Goal: Check status: Check status

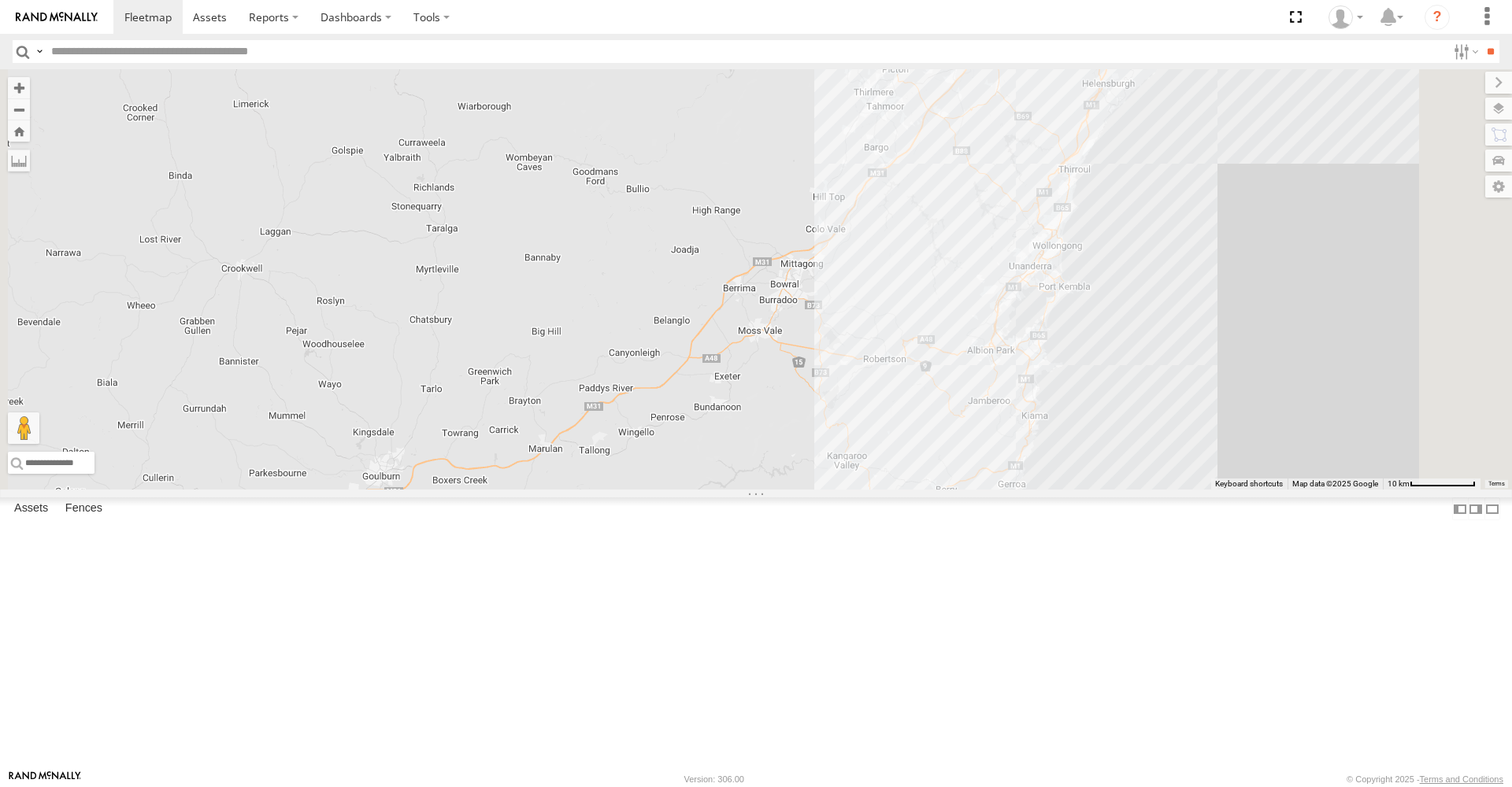
drag, startPoint x: 1184, startPoint y: 58, endPoint x: 1162, endPoint y: 122, distance: 67.7
click at [1162, 122] on body at bounding box center [756, 394] width 1512 height 787
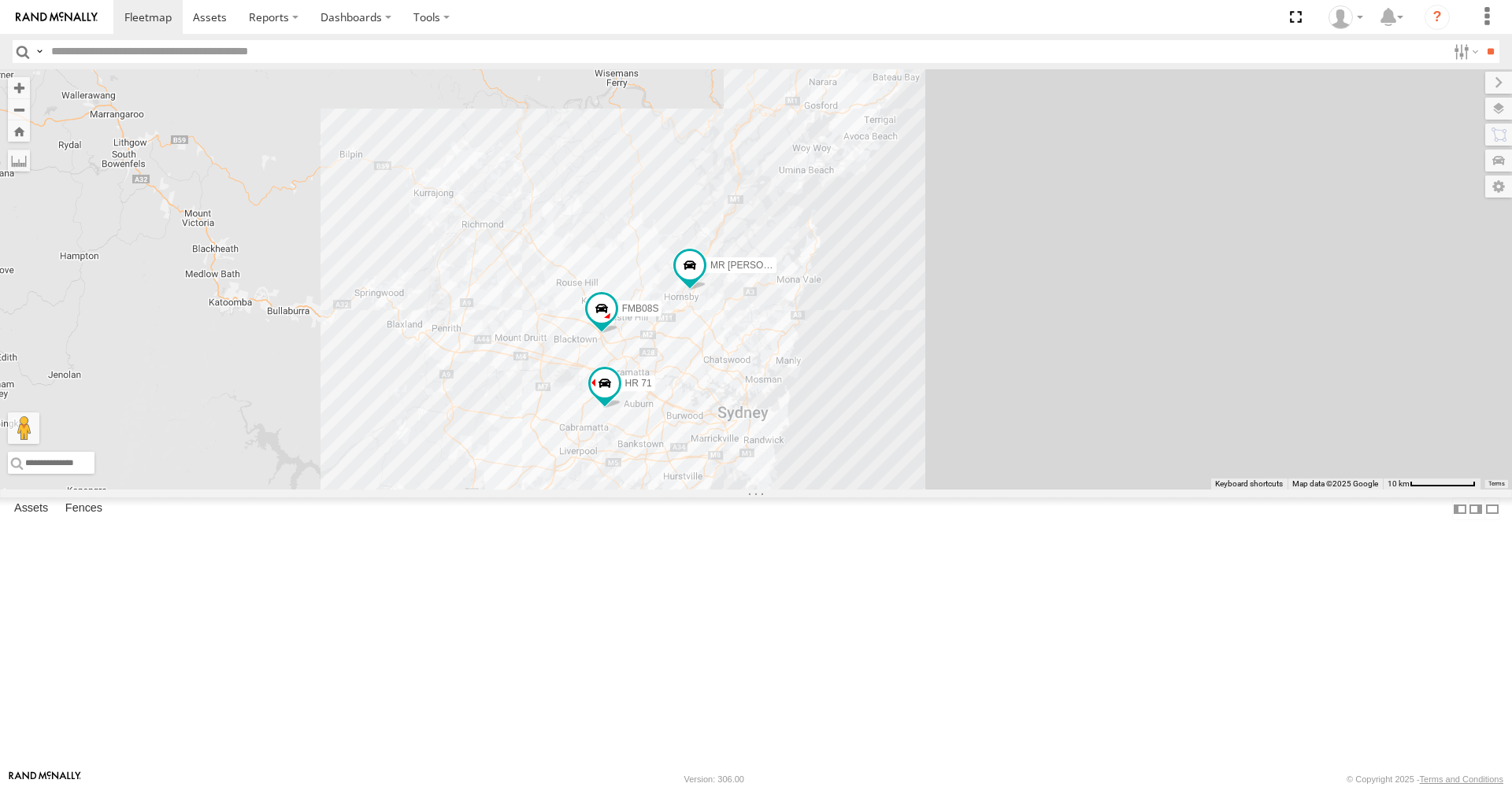
drag, startPoint x: 1168, startPoint y: 94, endPoint x: 674, endPoint y: 641, distance: 737.1
click at [676, 489] on div "MR Truck HR 51 FMB08S HR 71" at bounding box center [756, 280] width 1512 height 421
click at [706, 277] on span at bounding box center [691, 262] width 28 height 28
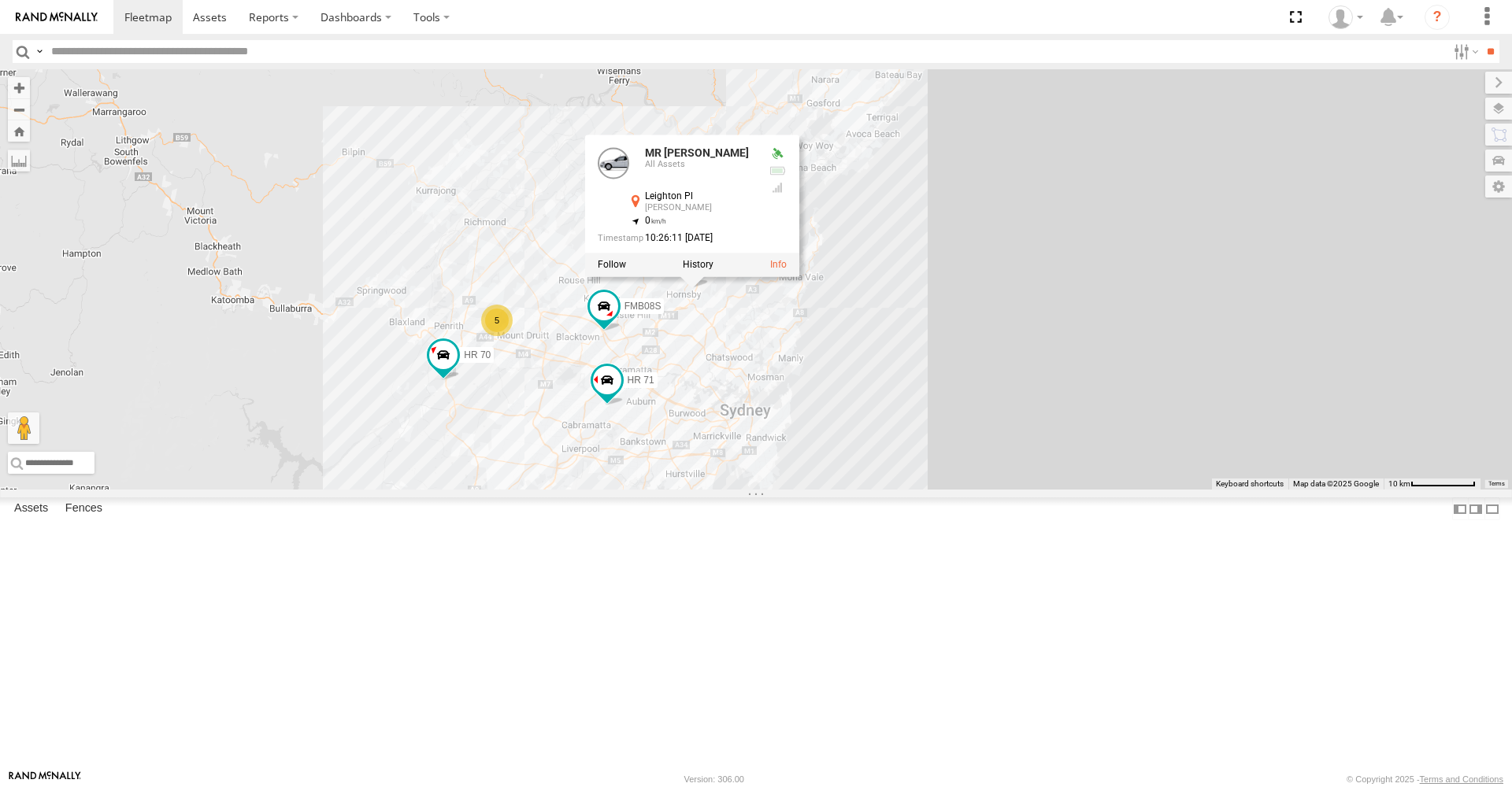
click at [714, 270] on label at bounding box center [698, 265] width 30 height 11
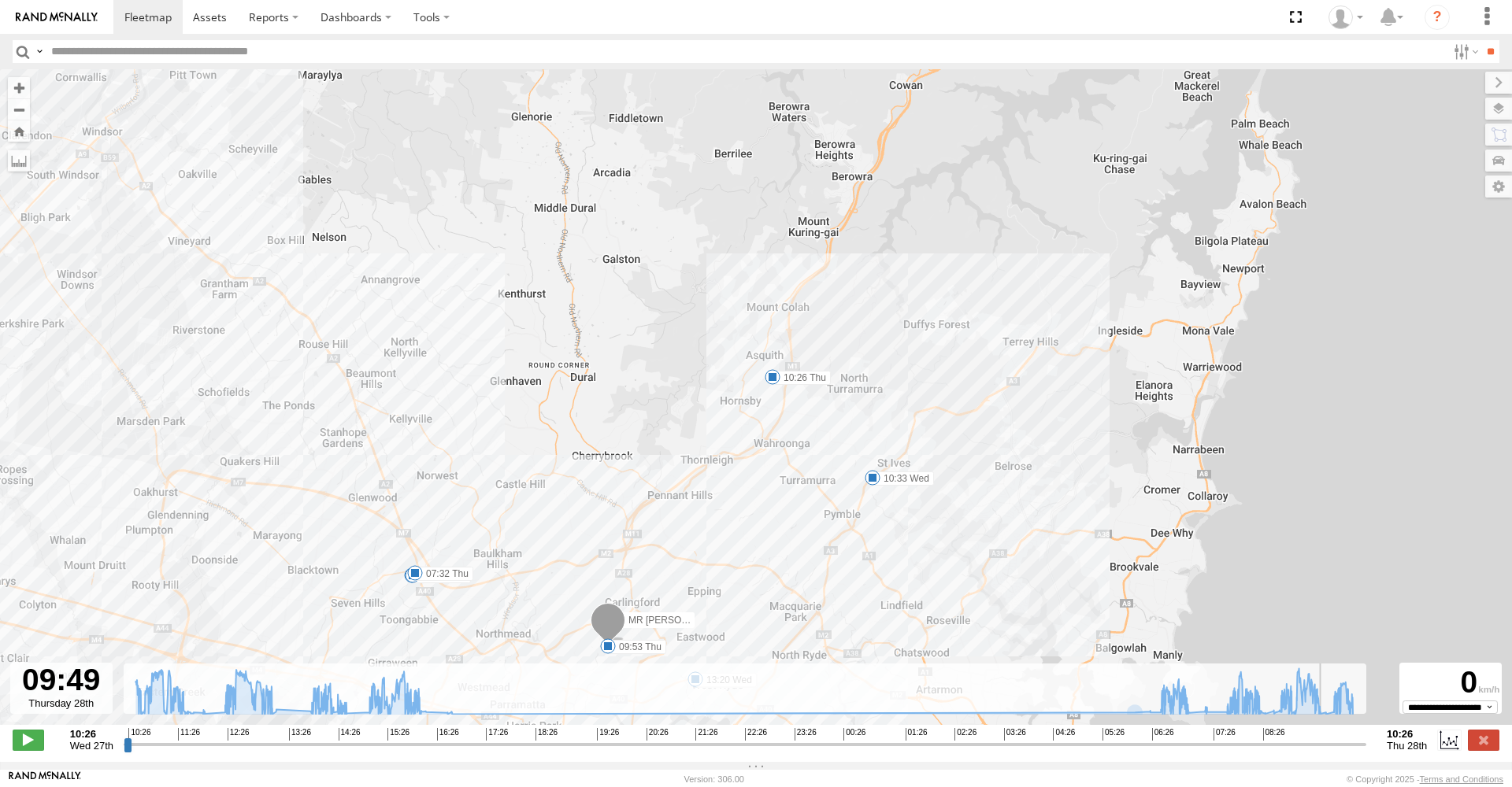
drag, startPoint x: 130, startPoint y: 755, endPoint x: 1330, endPoint y: 767, distance: 1200.1
type input "**********"
click at [1330, 762] on div "← Move left → Move right ↑ Move up ↓ Move down + Zoom in - Zoom out Home Jump l…" at bounding box center [756, 416] width 1512 height 693
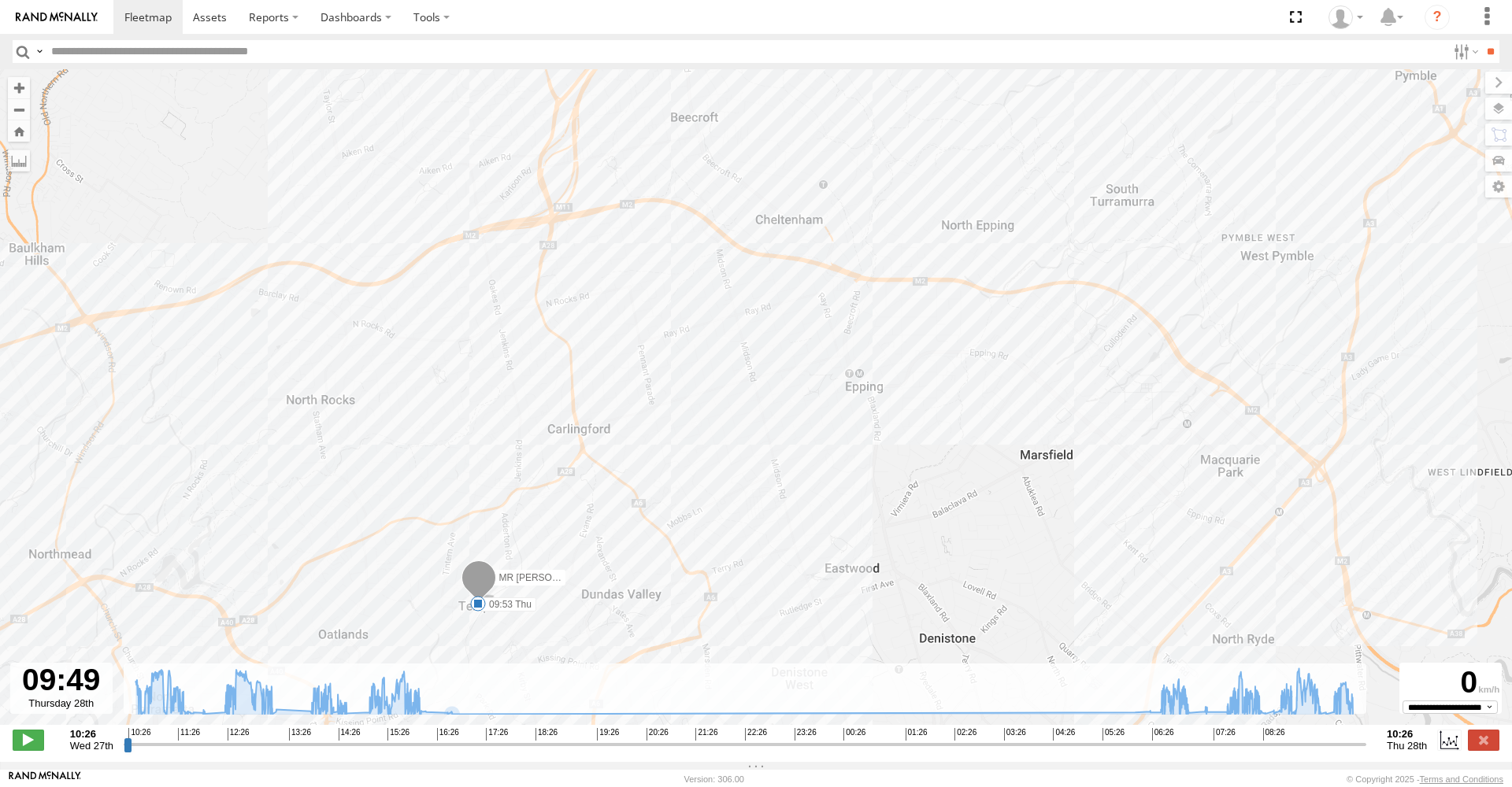
click at [654, 666] on div "MR [PERSON_NAME] 10:33 Wed 13:08 Wed 13:14 Wed 13:20 Wed 14:37 Wed 07:10 Thu 07…" at bounding box center [756, 405] width 1512 height 673
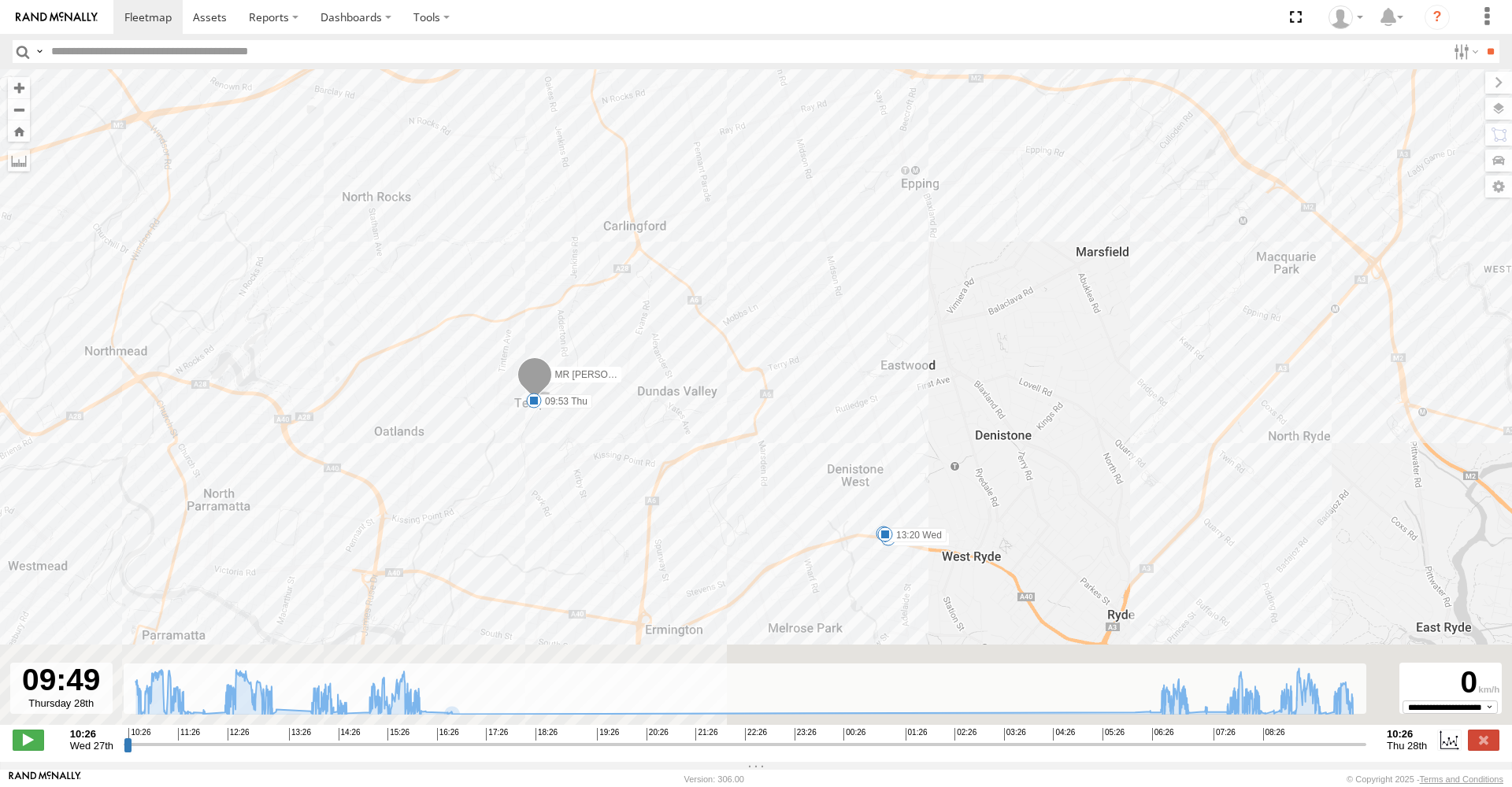
drag, startPoint x: 651, startPoint y: 664, endPoint x: 706, endPoint y: 445, distance: 225.8
click at [709, 445] on div "MR [PERSON_NAME] 10:33 Wed 13:08 Wed 13:14 Wed 13:20 Wed 14:37 Wed 07:10 Thu 07…" at bounding box center [756, 405] width 1512 height 673
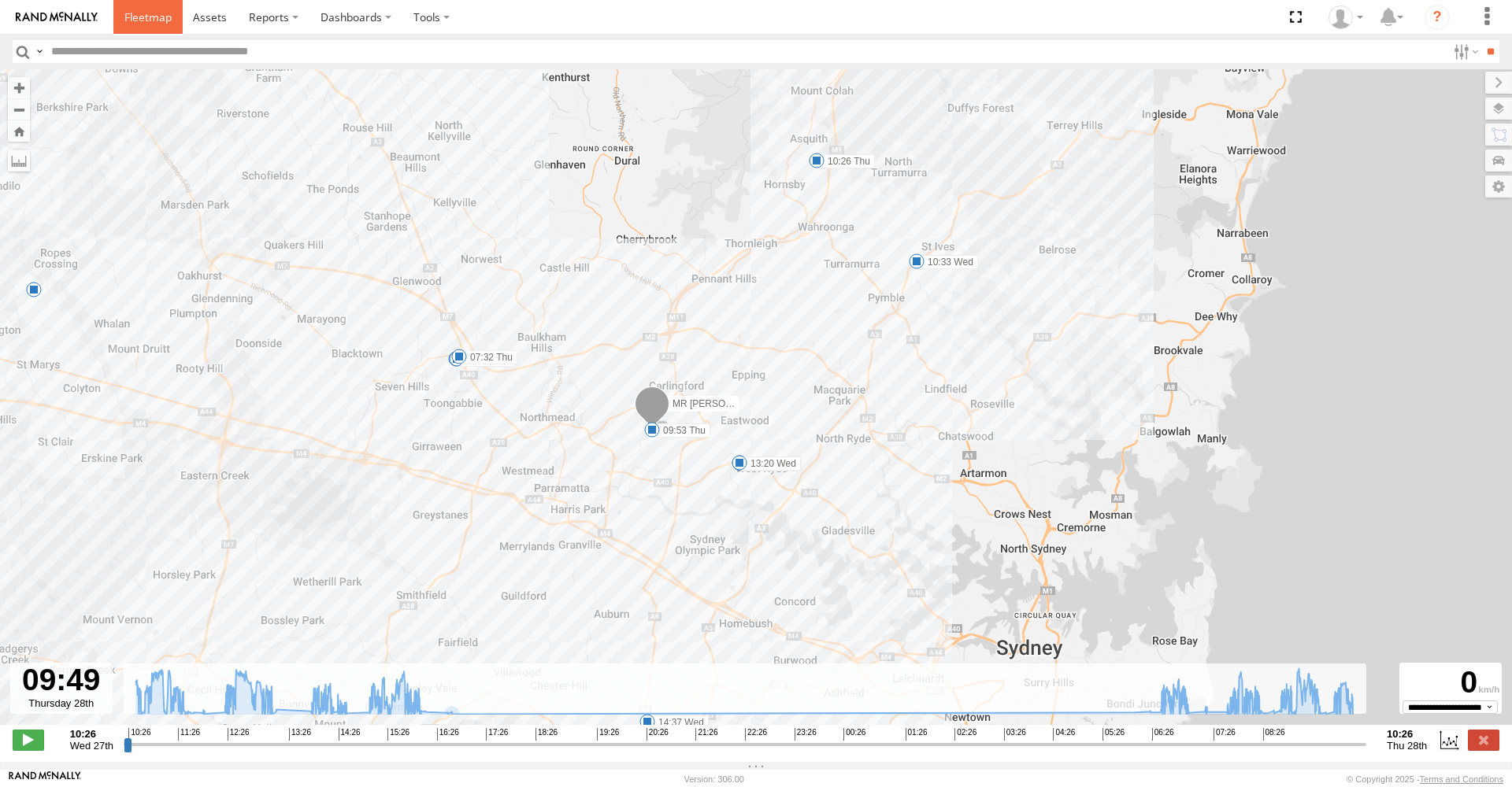
click at [140, 15] on span at bounding box center [148, 17] width 47 height 15
